Goal: Use online tool/utility: Utilize a website feature to perform a specific function

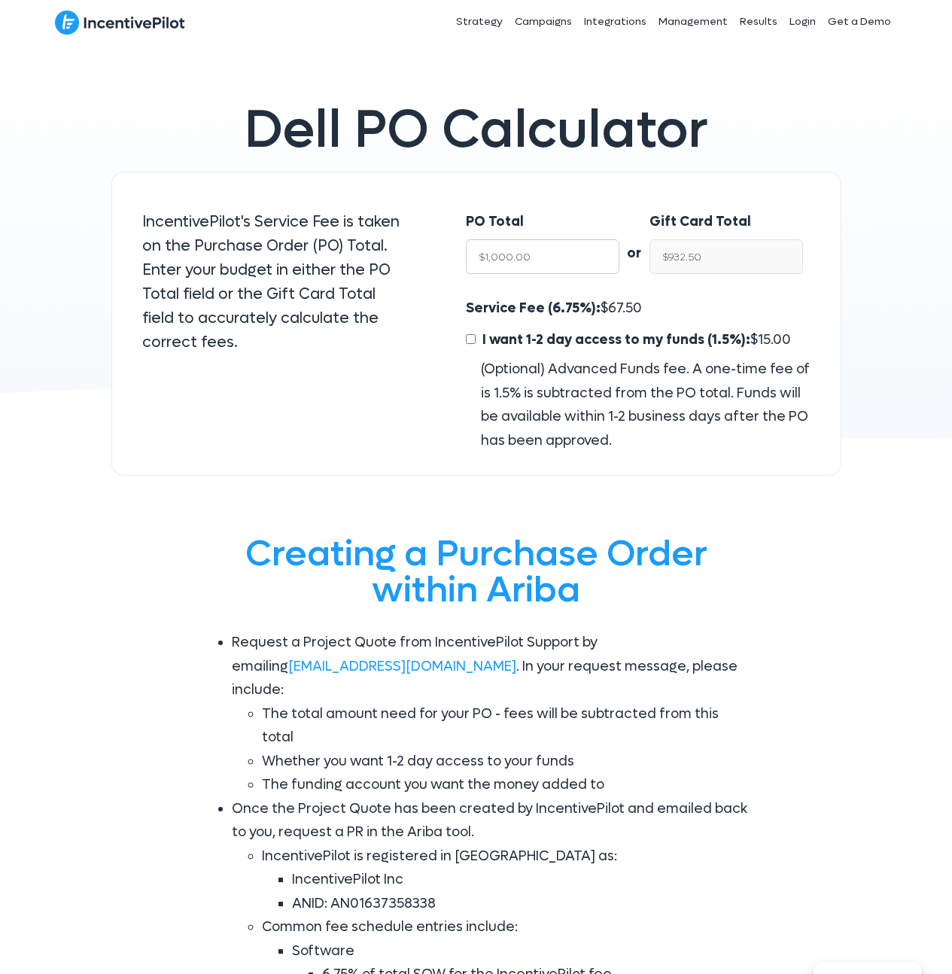
click at [523, 263] on input "$1,000.00" at bounding box center [543, 256] width 154 height 35
type input "$4"
type input "$3.73"
type input "$45"
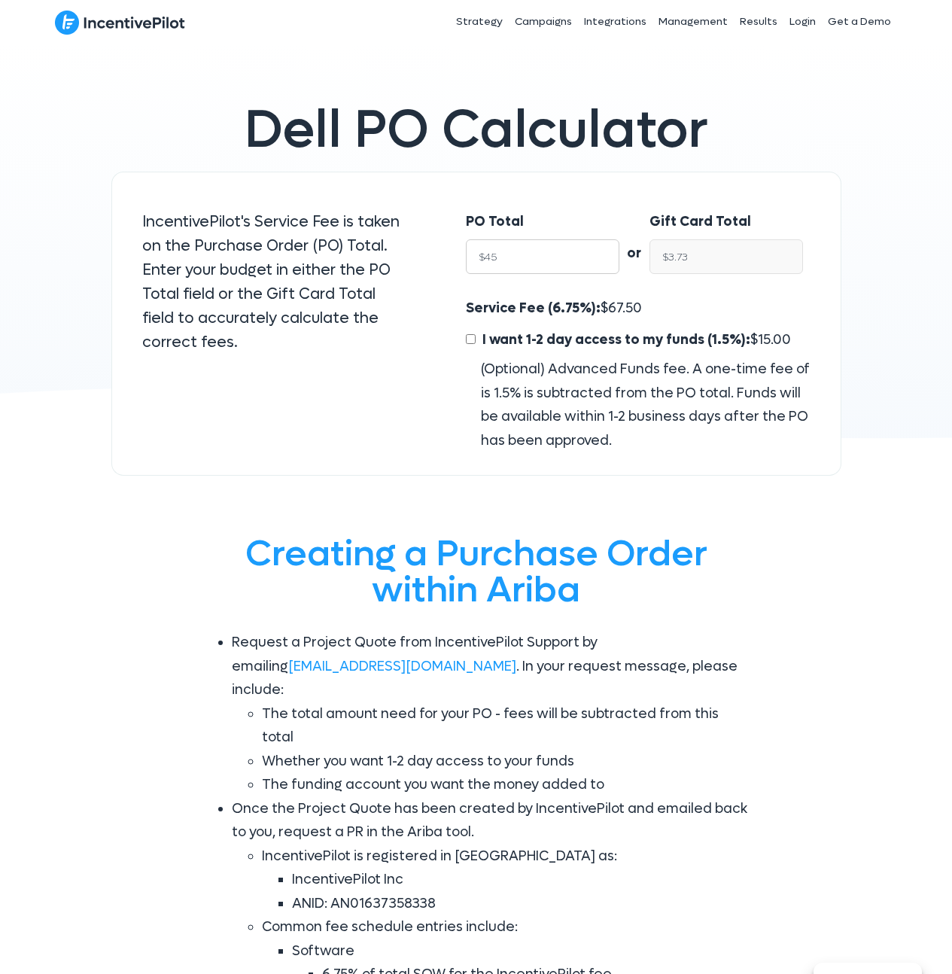
type input "$41.96"
type input "$450"
type input "$419.62"
type input "$4500"
type input "$4,196.25"
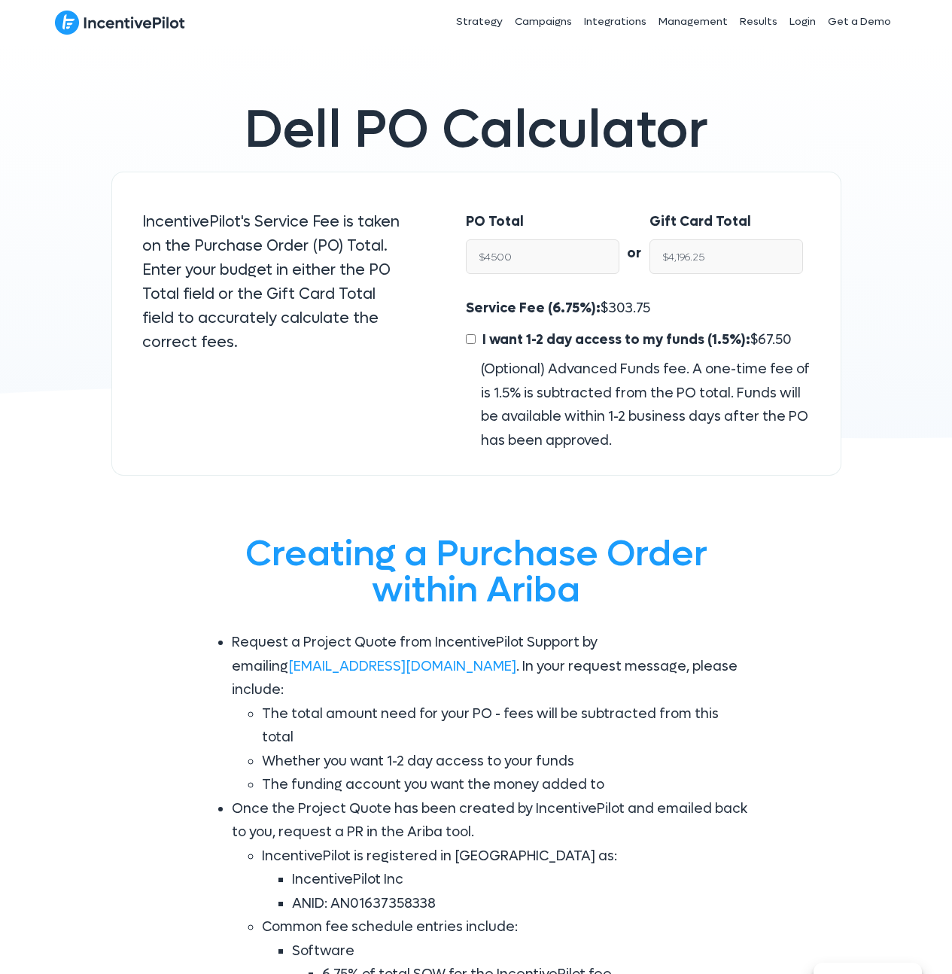
click at [373, 261] on p "IncentivePilot's Service Fee is taken on the Purchase Order (PO) Total. Enter y…" at bounding box center [274, 282] width 264 height 145
click at [730, 260] on input "$4,196.25" at bounding box center [727, 256] width 154 height 35
type input "$4,500.00"
click at [477, 337] on label "I want 1-2 day access to my funds (1.5%): $ 67.50" at bounding box center [629, 340] width 326 height 24
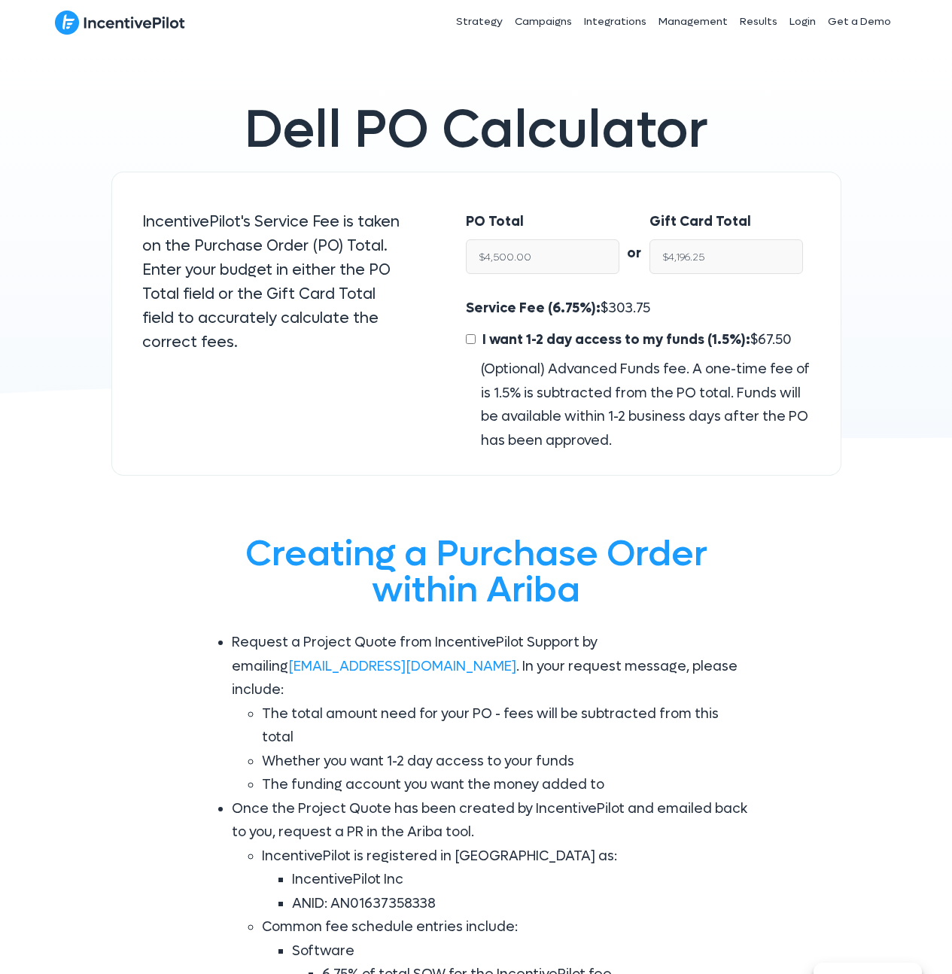
click at [468, 339] on input "I want 1-2 day access to my funds (1.5%): $ 67.50" at bounding box center [471, 339] width 10 height 10
checkbox input "true"
type input "$4,128.75"
click at [706, 249] on input "$4,128.75" at bounding box center [727, 256] width 154 height 35
click at [706, 251] on input "$4,128.75" at bounding box center [727, 256] width 154 height 35
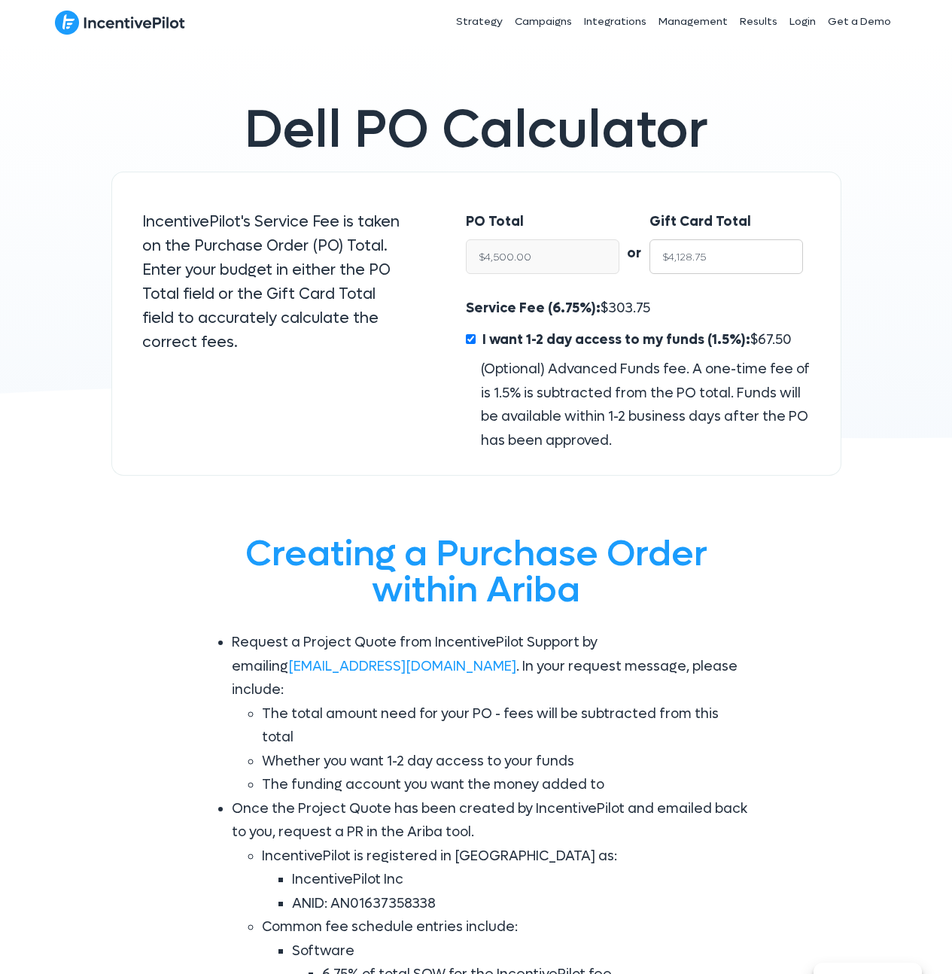
click at [706, 251] on input "$4,128.75" at bounding box center [727, 256] width 154 height 35
click at [616, 311] on span "303.75" at bounding box center [629, 308] width 42 height 17
copy span "303.75"
click at [766, 344] on span "67.50" at bounding box center [775, 339] width 34 height 17
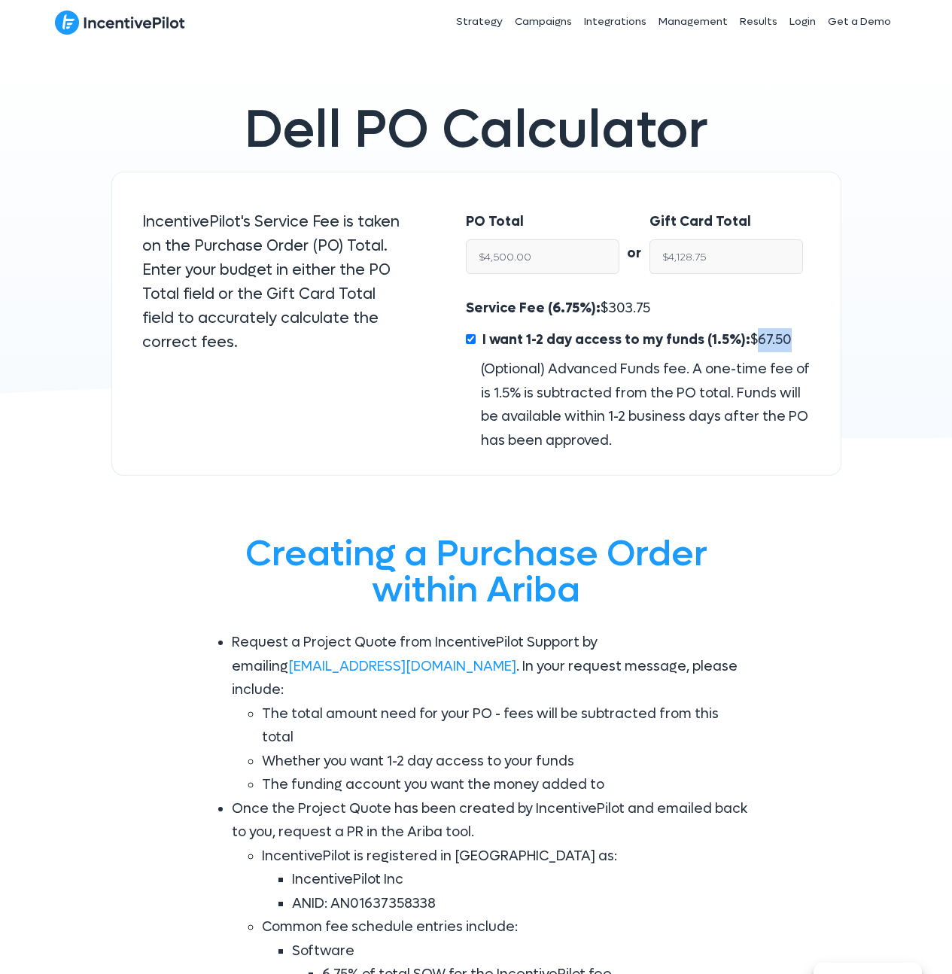
click at [766, 344] on span "67.50" at bounding box center [775, 339] width 34 height 17
copy span "67.50"
click at [546, 249] on input "$4,500.00" at bounding box center [543, 256] width 154 height 35
click at [466, 342] on input "I want 1-2 day access to my funds (1.5%): $ 67.50" at bounding box center [471, 339] width 10 height 10
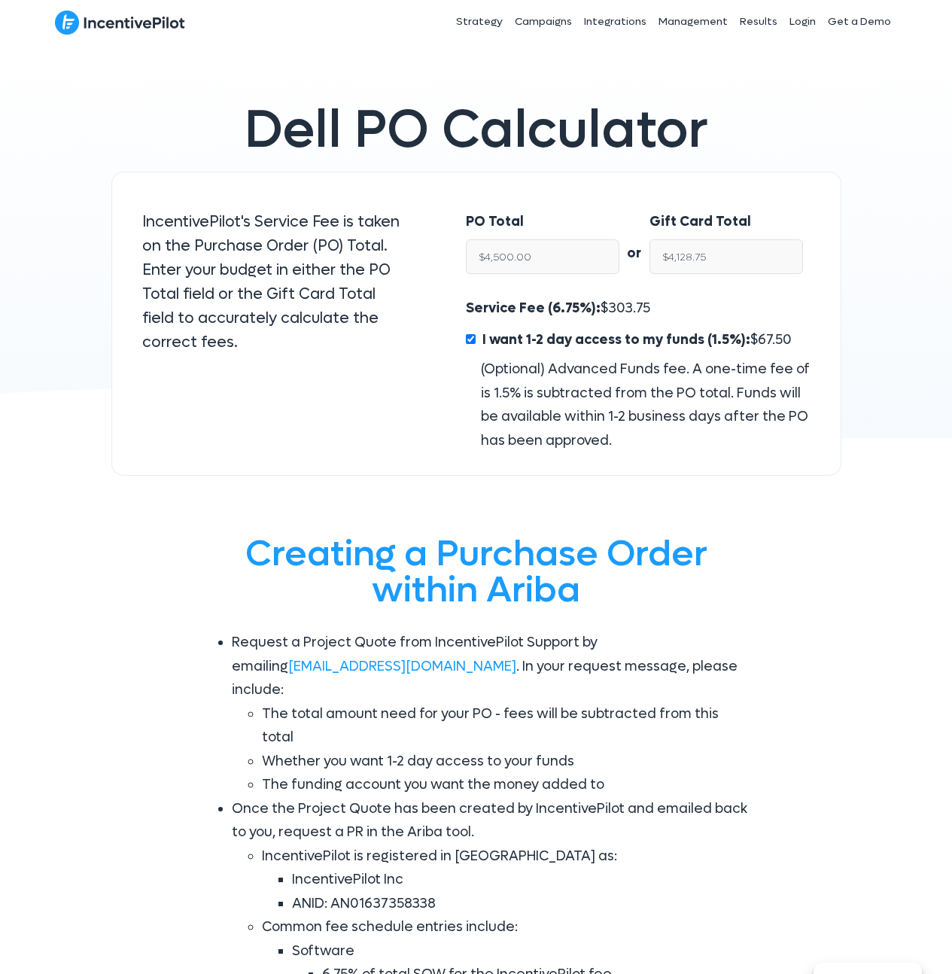
checkbox input "false"
type input "$4,196.25"
click at [565, 259] on input "$4,500.00" at bounding box center [543, 256] width 154 height 35
click at [703, 258] on input "$4,196.25" at bounding box center [727, 256] width 154 height 35
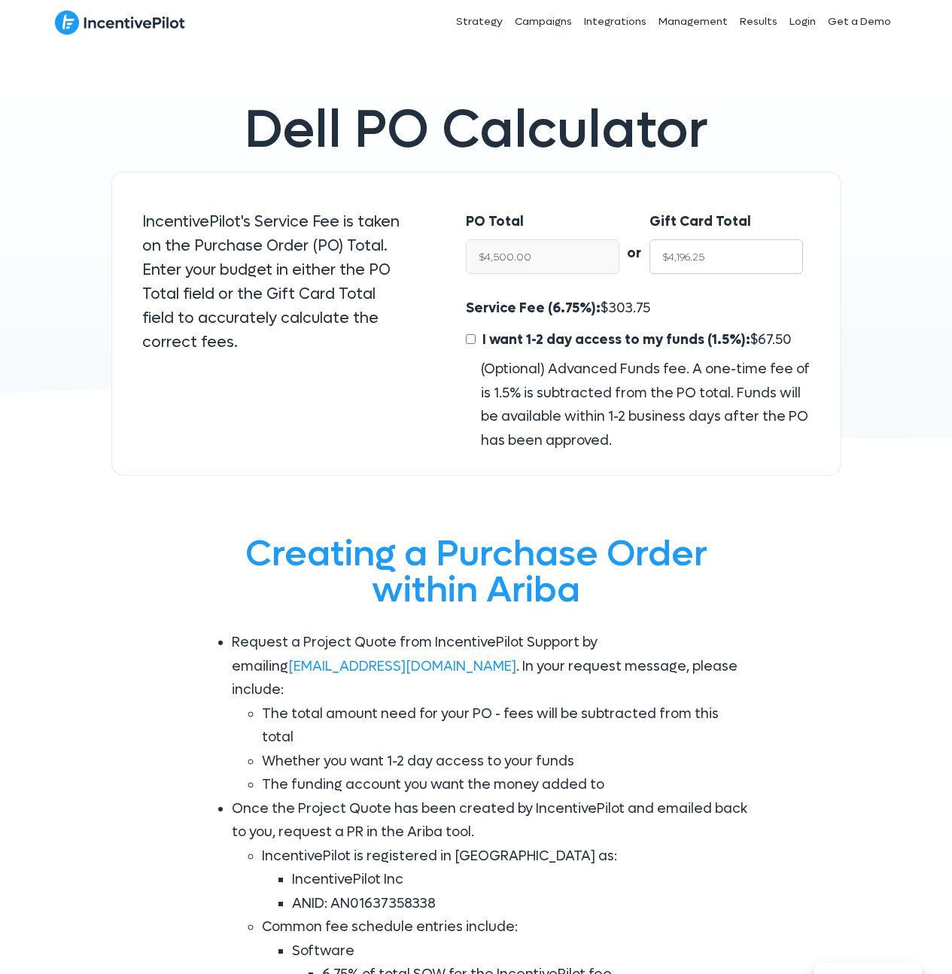
click at [703, 258] on input "$4,196.25" at bounding box center [727, 256] width 154 height 35
click at [568, 251] on input "$1,000.00" at bounding box center [543, 256] width 154 height 35
type input "$5"
type input "$4.66"
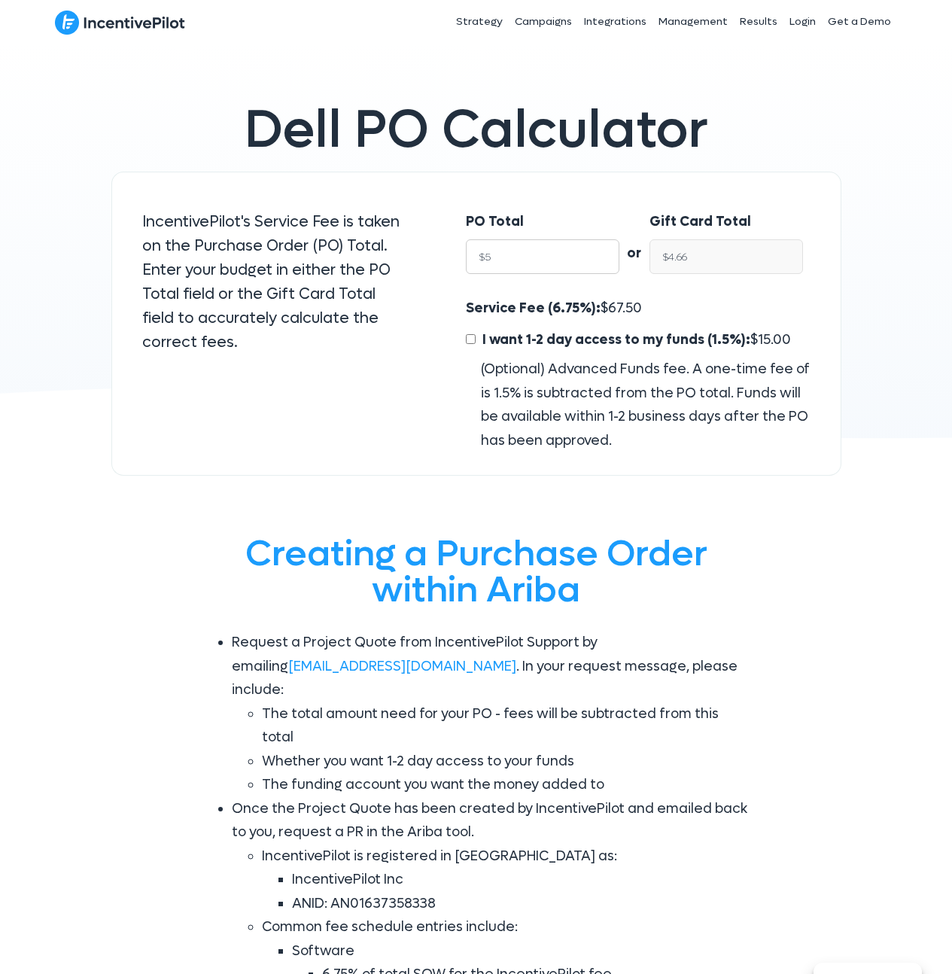
type input "$50"
type input "$46.62"
type input "$500"
type input "$466.25"
type input "$5000"
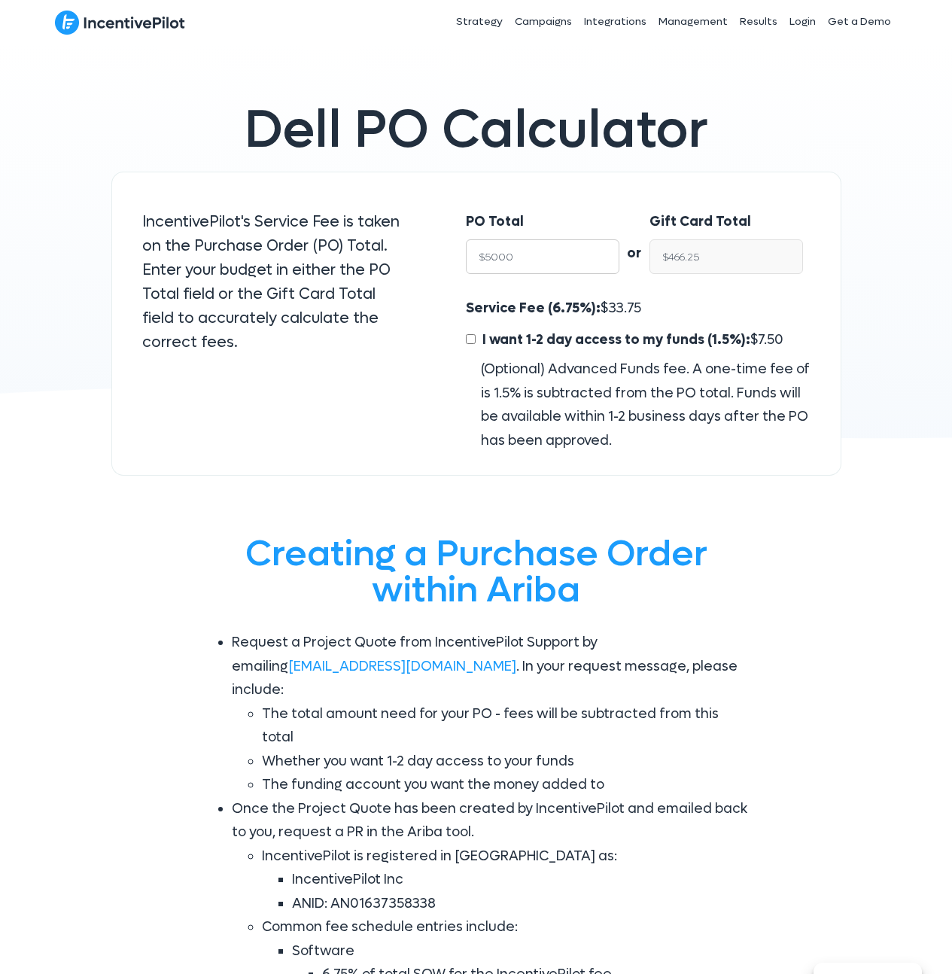
type input "$4,662.50"
click at [681, 258] on input "$4,662.50" at bounding box center [727, 256] width 154 height 35
click at [681, 257] on input "$4,662.50" at bounding box center [727, 256] width 154 height 35
type input "$5,000.00"
click at [623, 304] on span "337.50" at bounding box center [628, 308] width 41 height 17
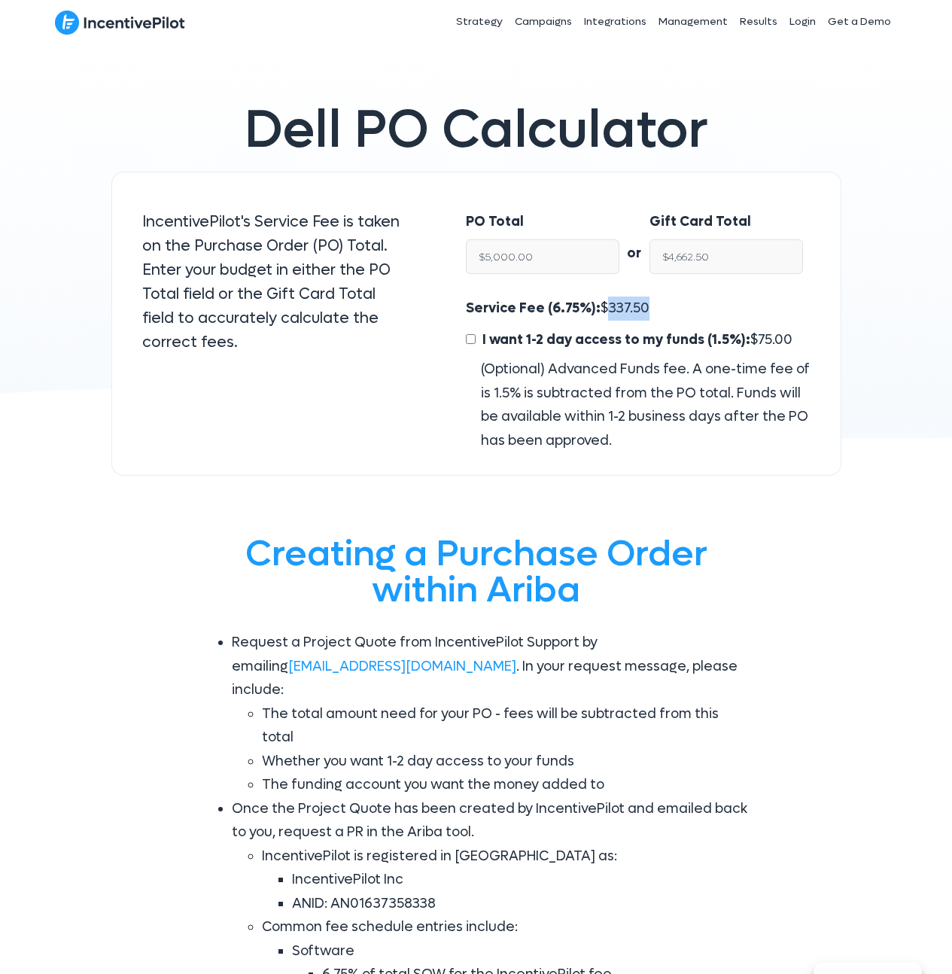
click at [623, 304] on span "337.50" at bounding box center [628, 308] width 41 height 17
copy span "337.50"
click at [622, 304] on span "337.50" at bounding box center [628, 308] width 41 height 17
click at [690, 252] on input "$4,662.50" at bounding box center [727, 256] width 154 height 35
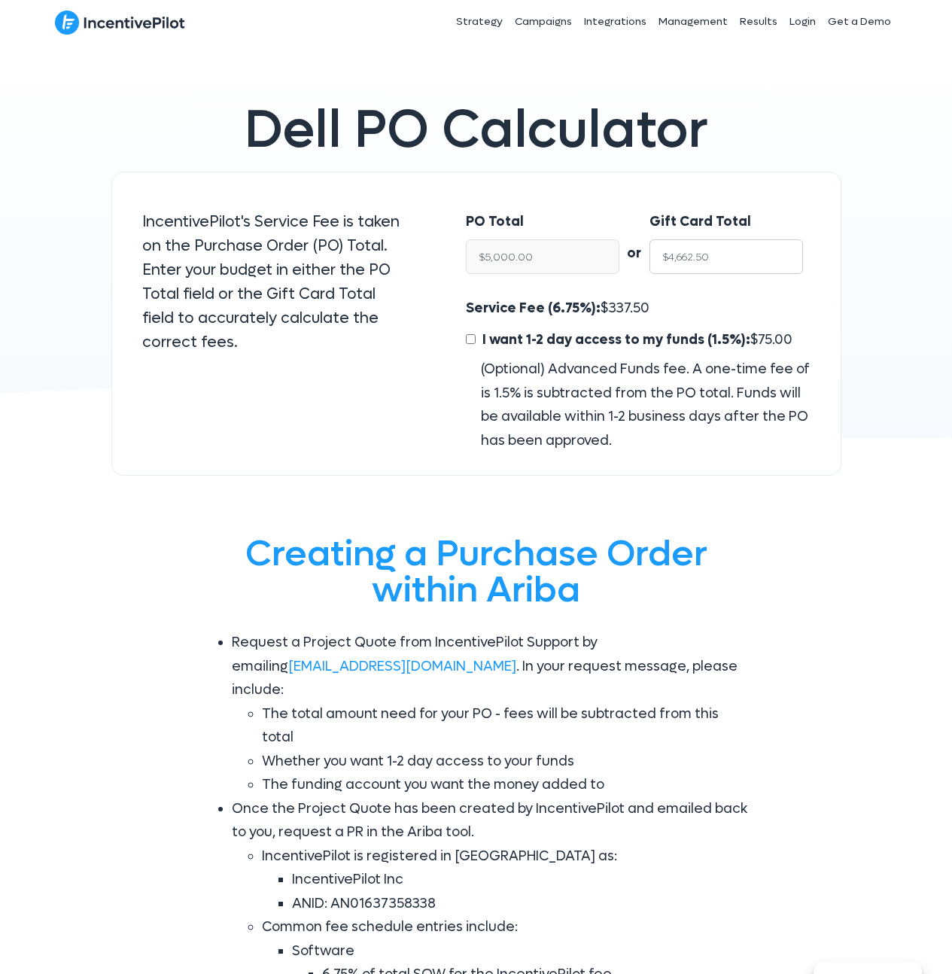
click at [690, 252] on input "$4,662.50" at bounding box center [727, 256] width 154 height 35
click at [522, 257] on input "$5,000.00" at bounding box center [543, 256] width 154 height 35
